Goal: Obtain resource: Download file/media

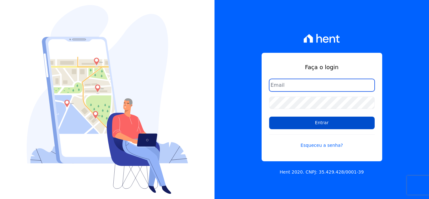
type input "[EMAIL_ADDRESS][DOMAIN_NAME]"
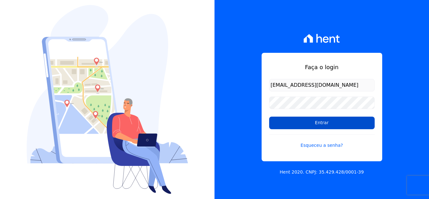
click at [296, 124] on input "Entrar" at bounding box center [322, 123] width 106 height 13
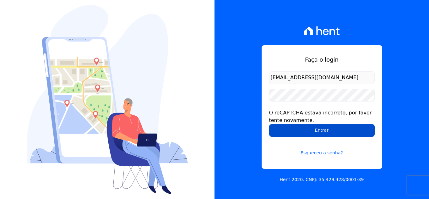
click at [295, 129] on input "Entrar" at bounding box center [322, 130] width 106 height 13
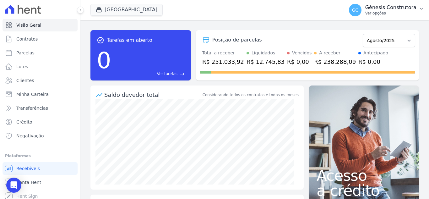
click at [378, 18] on button "GC Gênesis Construtora Ver opções" at bounding box center [386, 10] width 85 height 18
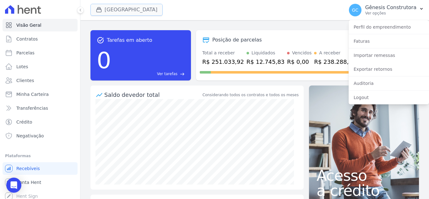
click at [118, 7] on button "[GEOGRAPHIC_DATA]" at bounding box center [126, 10] width 72 height 12
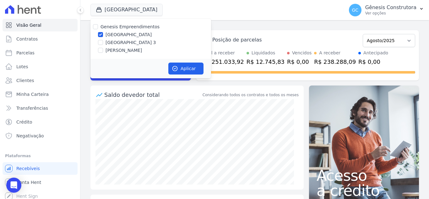
click at [220, 8] on div "[GEOGRAPHIC_DATA] Genesis Empreendimentos [GEOGRAPHIC_DATA] [GEOGRAPHIC_DATA] […" at bounding box center [215, 10] width 251 height 21
click at [388, 10] on p "Gênesis Construtora" at bounding box center [390, 7] width 51 height 6
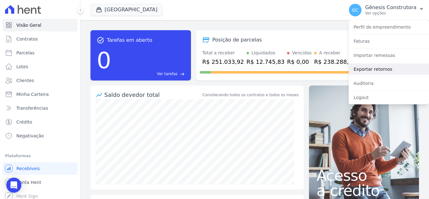
click at [386, 69] on link "Exportar retornos" at bounding box center [389, 68] width 80 height 11
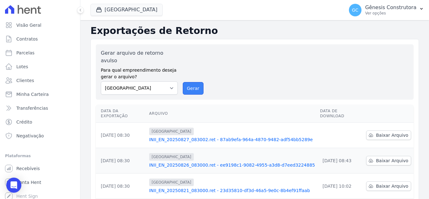
click at [195, 86] on button "Gerar" at bounding box center [193, 88] width 21 height 13
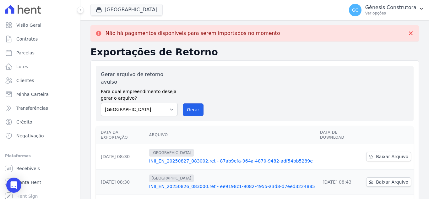
drag, startPoint x: 185, startPoint y: 102, endPoint x: 237, endPoint y: 54, distance: 70.2
click at [185, 103] on button "Gerar" at bounding box center [193, 109] width 21 height 13
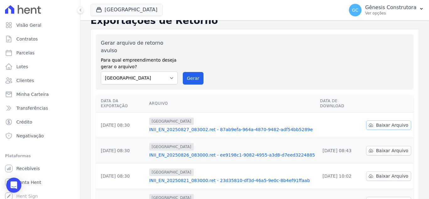
click at [377, 122] on span "Baixar Arquivo" at bounding box center [392, 125] width 32 height 6
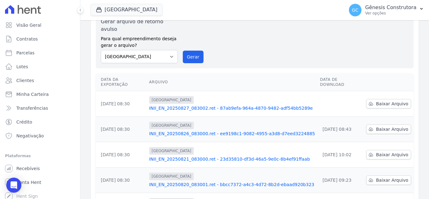
scroll to position [10, 0]
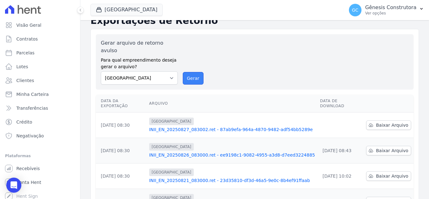
click at [193, 72] on button "Gerar" at bounding box center [193, 78] width 21 height 13
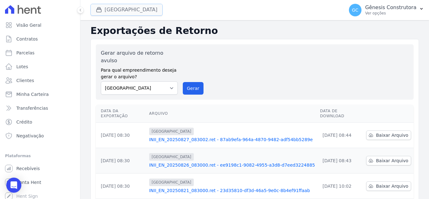
click at [125, 14] on button "Estação Nogueira" at bounding box center [126, 10] width 72 height 12
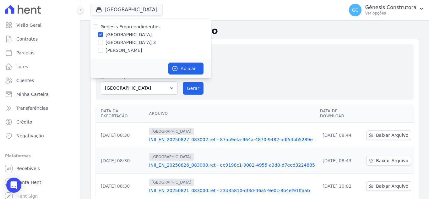
drag, startPoint x: 122, startPoint y: 43, endPoint x: 125, endPoint y: 35, distance: 9.0
click at [122, 41] on label "Estação Nogueira 3" at bounding box center [131, 42] width 51 height 7
click at [103, 41] on input "Estação Nogueira 3" at bounding box center [100, 42] width 5 height 5
checkbox input "true"
click at [125, 35] on label "Estação Nogueira" at bounding box center [129, 34] width 46 height 7
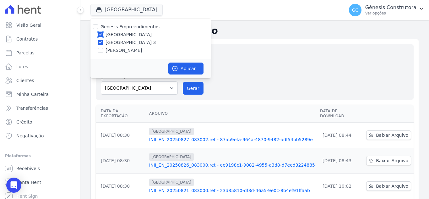
click at [103, 35] on input "Estação Nogueira" at bounding box center [100, 34] width 5 height 5
checkbox input "false"
click at [196, 72] on button "Aplicar" at bounding box center [185, 68] width 35 height 12
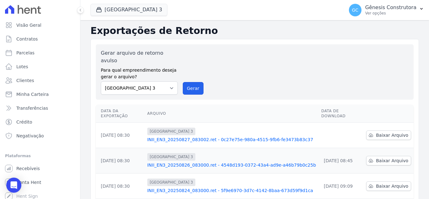
drag, startPoint x: 195, startPoint y: 79, endPoint x: 231, endPoint y: 61, distance: 40.6
click at [192, 82] on button "Gerar" at bounding box center [193, 88] width 21 height 13
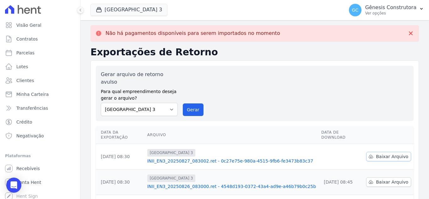
click at [383, 153] on span "Baixar Arquivo" at bounding box center [392, 156] width 32 height 6
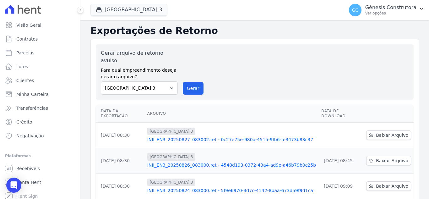
click at [251, 86] on div "Gerar arquivo de retorno avulso Para qual empreendimento deseja gerar o arquivo…" at bounding box center [255, 71] width 308 height 45
click at [187, 83] on button "Gerar" at bounding box center [193, 88] width 21 height 13
